Goal: Task Accomplishment & Management: Understand process/instructions

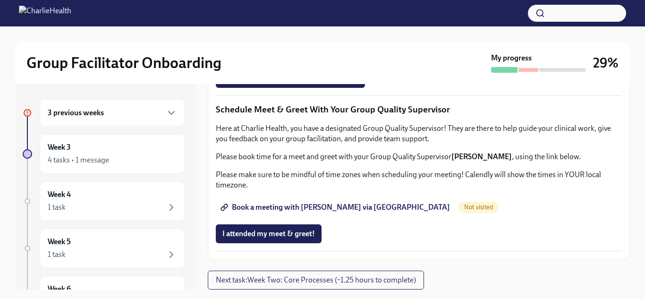
scroll to position [959, 0]
click at [283, 211] on span "Book a meeting with [PERSON_NAME] via [GEOGRAPHIC_DATA]" at bounding box center [336, 207] width 228 height 9
click at [303, 279] on span "Next task : Week Two: Core Processes (~1.25 hours to complete)" at bounding box center [316, 279] width 200 height 9
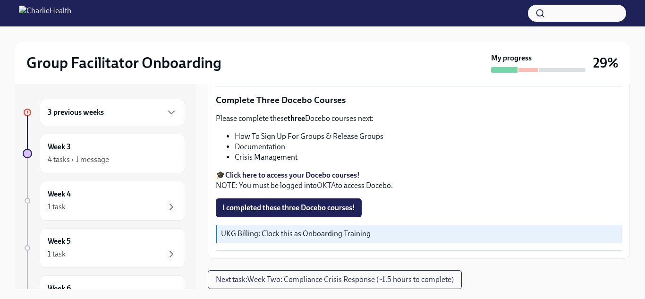
scroll to position [17, 0]
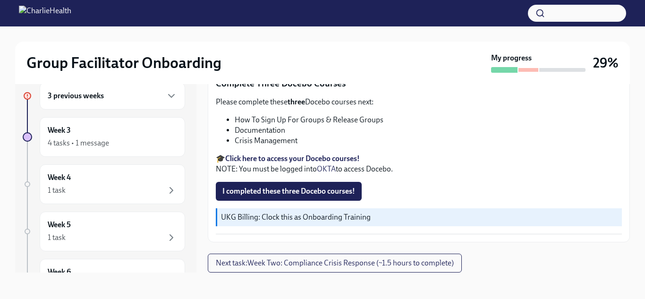
click at [426, 10] on div at bounding box center [322, 13] width 645 height 26
click at [372, 210] on div "UKG Billing: Clock this as Onboarding Training" at bounding box center [419, 217] width 406 height 18
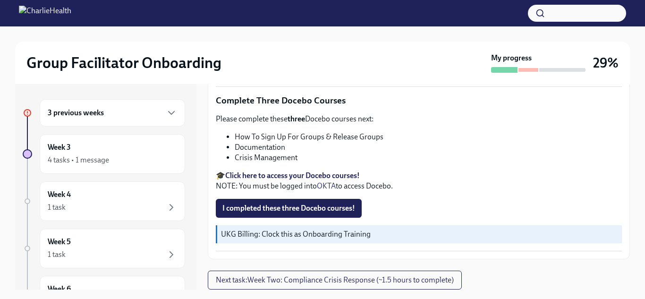
click at [162, 120] on div "3 previous weeks" at bounding box center [112, 112] width 145 height 27
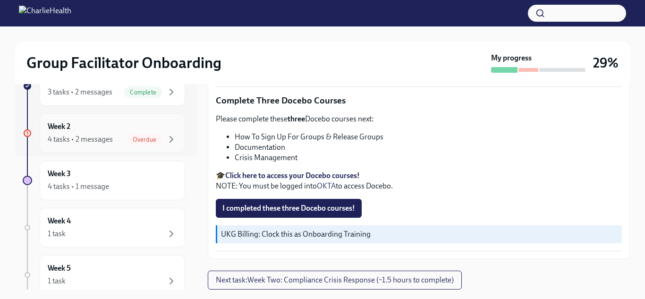
scroll to position [131, 0]
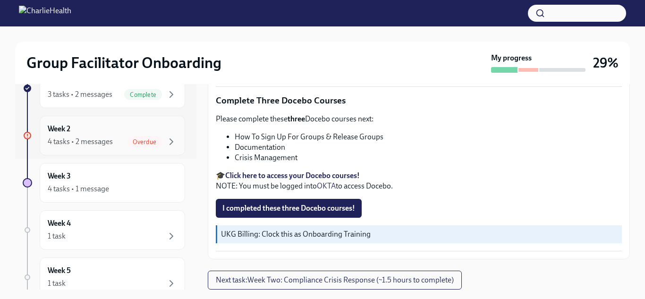
click at [164, 145] on div "Overdue" at bounding box center [152, 141] width 50 height 11
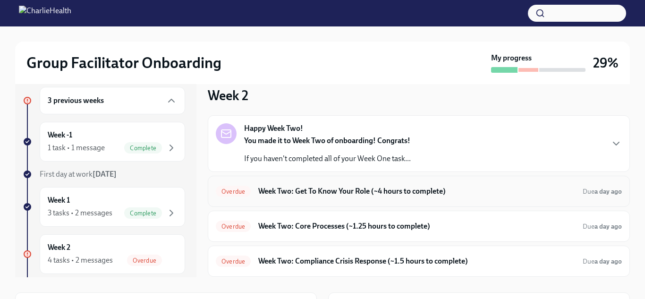
click at [387, 187] on h6 "Week Two: Get To Know Your Role (~4 hours to complete)" at bounding box center [416, 191] width 317 height 10
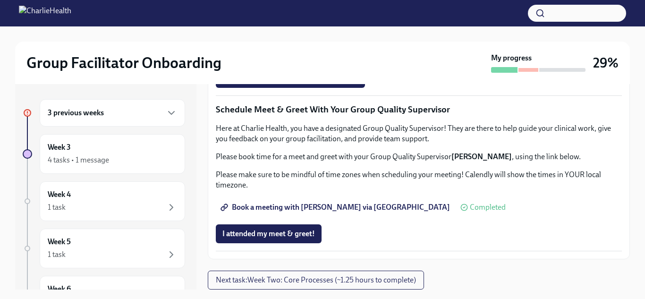
click at [99, 113] on h6 "3 previous weeks" at bounding box center [76, 113] width 56 height 10
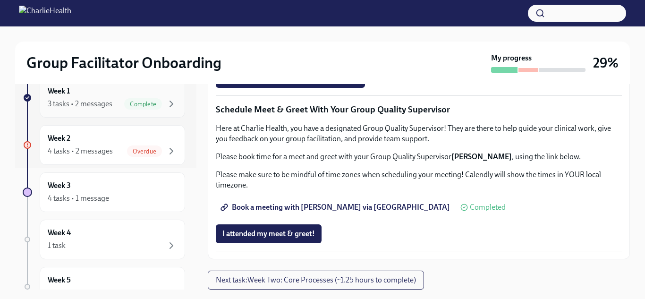
scroll to position [153, 0]
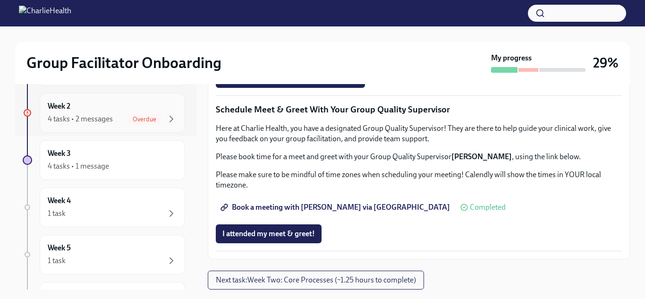
click at [132, 116] on span "Overdue" at bounding box center [144, 119] width 35 height 7
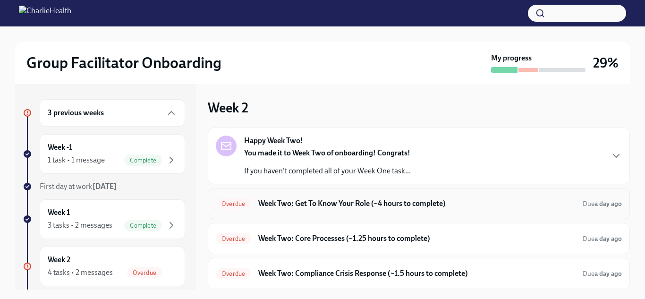
scroll to position [83, 0]
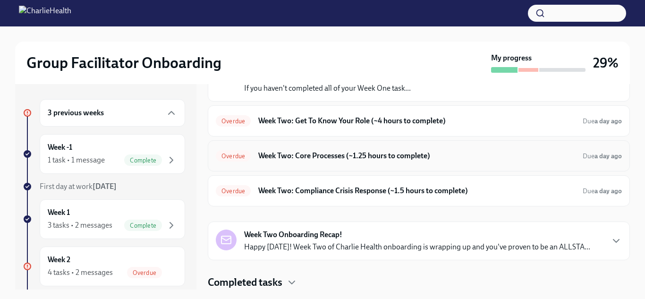
click at [342, 153] on h6 "Week Two: Core Processes (~1.25 hours to complete)" at bounding box center [416, 156] width 317 height 10
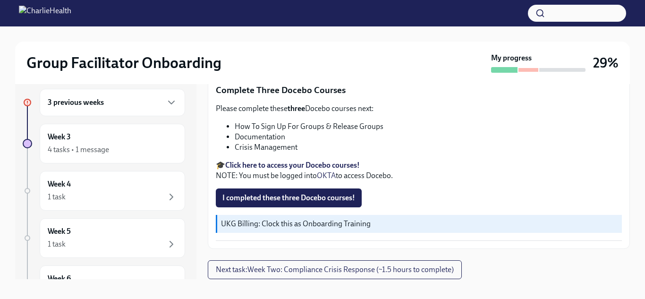
scroll to position [17, 0]
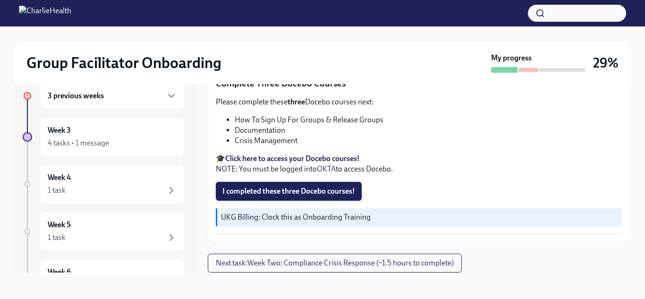
click at [262, 192] on span "I completed these three Docebo courses!" at bounding box center [288, 191] width 133 height 9
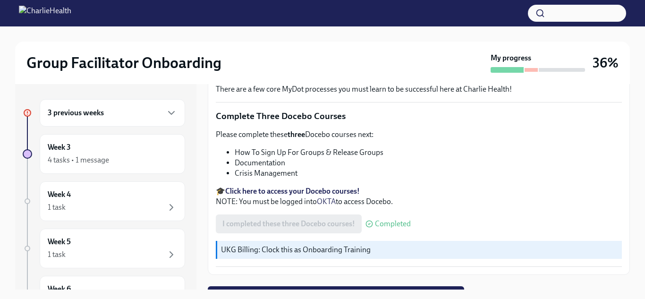
scroll to position [422, 0]
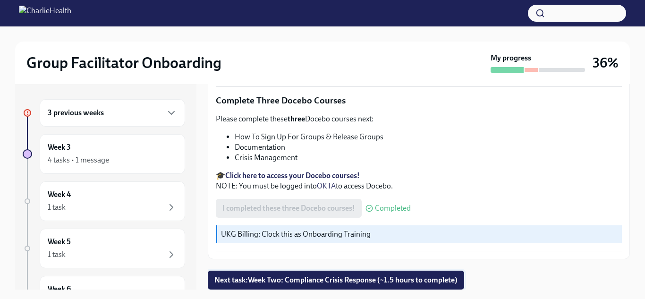
click at [384, 283] on span "Next task : Week Two: Compliance Crisis Response (~1.5 hours to complete)" at bounding box center [335, 279] width 243 height 9
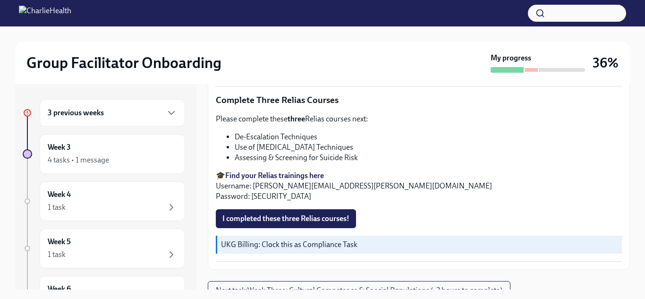
scroll to position [416, 0]
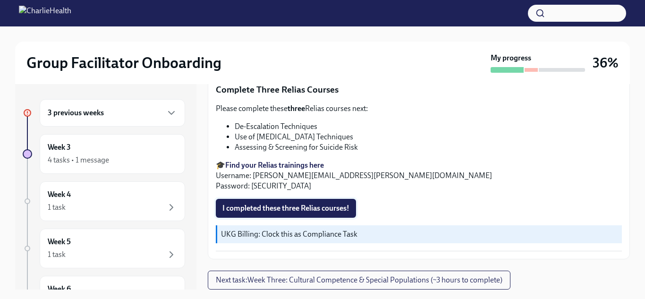
click at [257, 210] on span "I completed these three Relias courses!" at bounding box center [285, 208] width 127 height 9
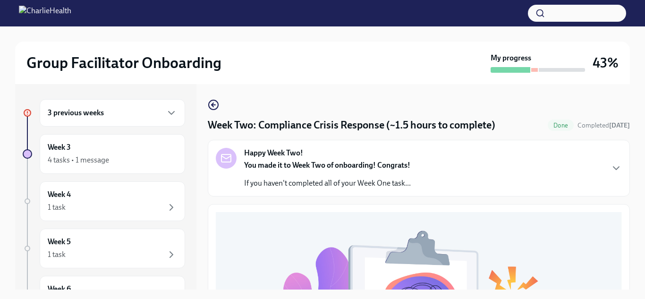
click at [97, 103] on div "3 previous weeks" at bounding box center [112, 112] width 145 height 27
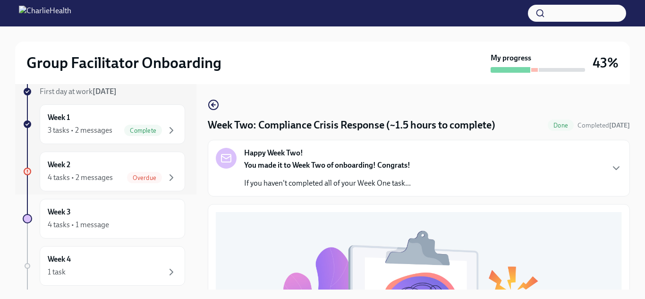
scroll to position [109, 0]
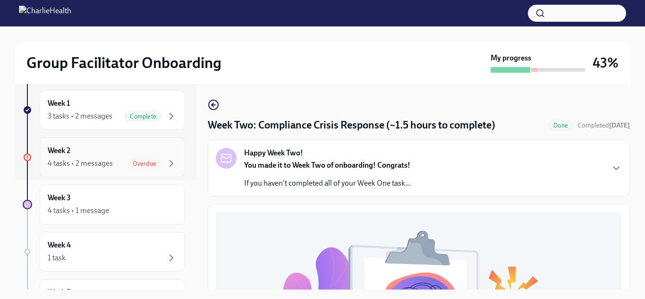
click at [144, 163] on span "Overdue" at bounding box center [144, 163] width 35 height 7
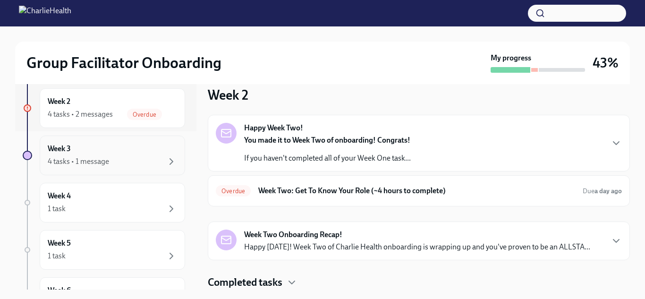
scroll to position [156, 0]
